Goal: Navigation & Orientation: Understand site structure

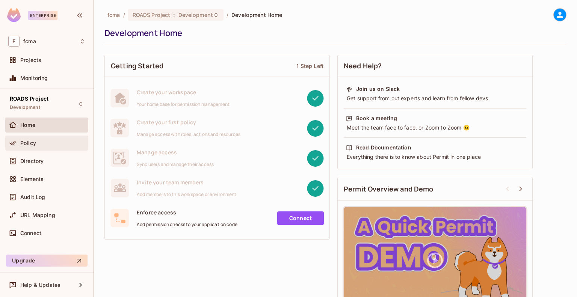
click at [32, 140] on span "Policy" at bounding box center [28, 143] width 16 height 6
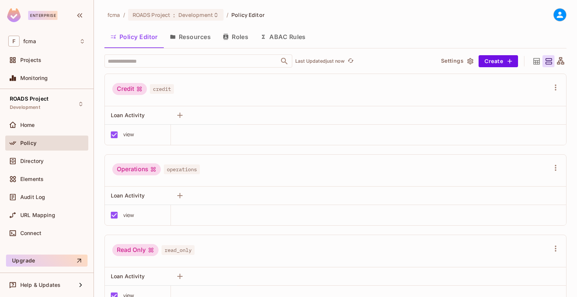
click at [233, 42] on button "Roles" at bounding box center [236, 36] width 38 height 19
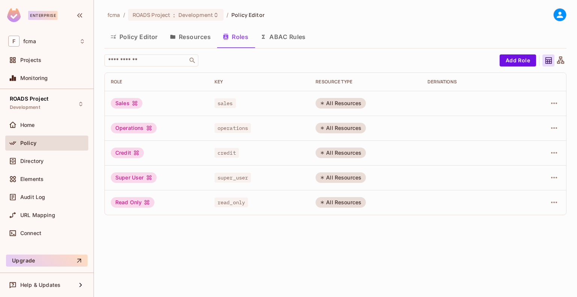
click at [136, 42] on button "Policy Editor" at bounding box center [133, 36] width 59 height 19
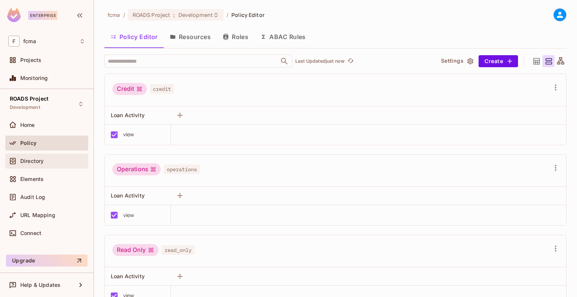
click at [58, 165] on div "Directory" at bounding box center [46, 161] width 83 height 15
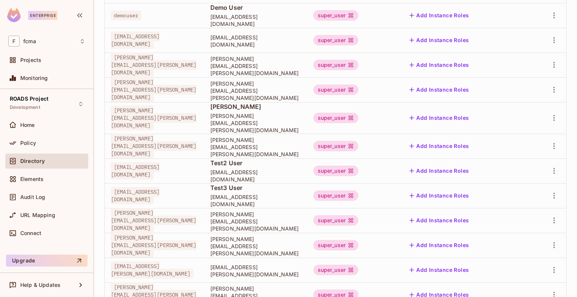
scroll to position [113, 0]
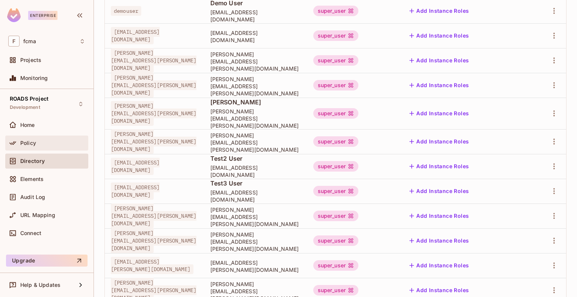
click at [43, 138] on div "Policy" at bounding box center [46, 143] width 83 height 15
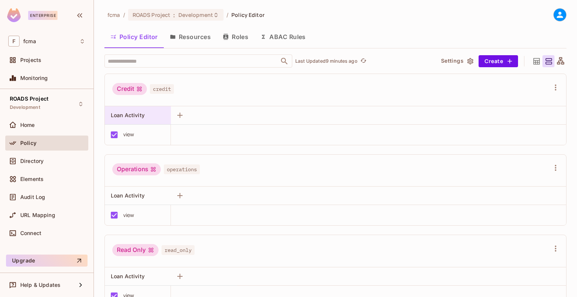
click at [131, 118] on span "Loan Activity" at bounding box center [128, 115] width 34 height 6
